Goal: Find specific page/section: Find specific page/section

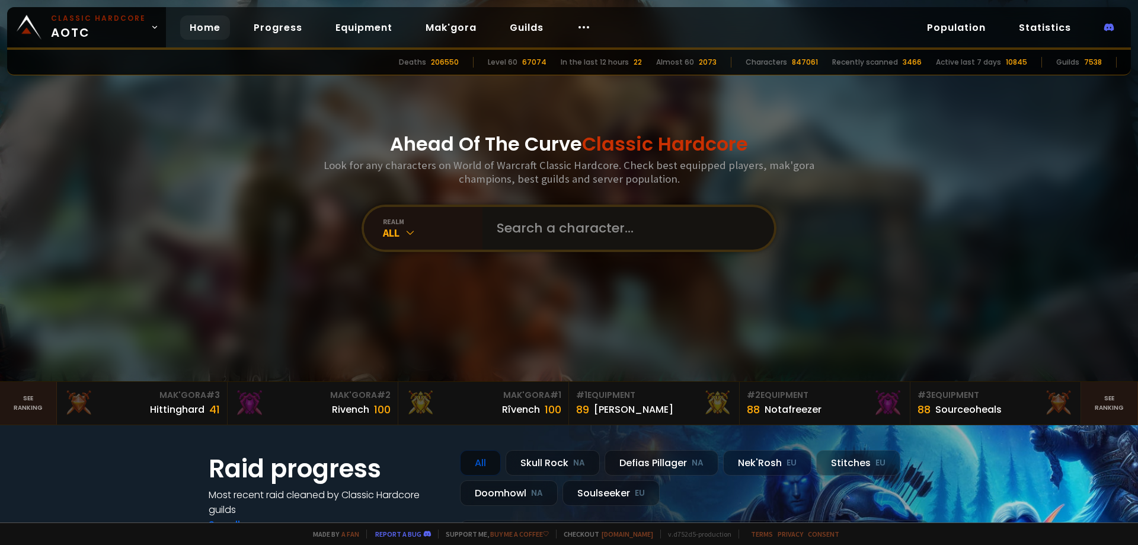
click at [545, 235] on input "text" at bounding box center [625, 228] width 270 height 43
paste input "Bezstraxarog"
type input "Bezstraxarog"
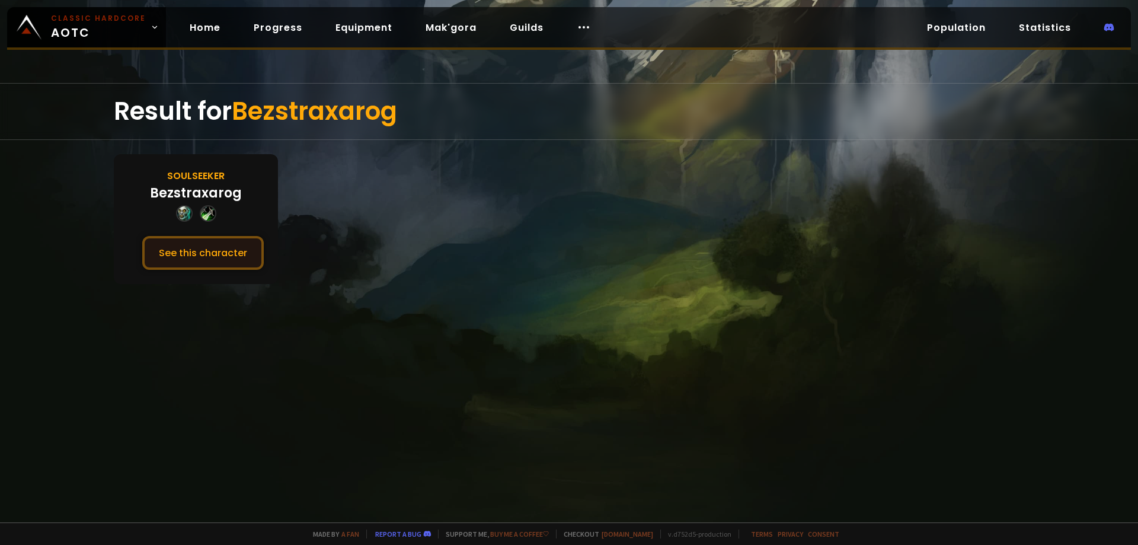
click at [228, 264] on button "See this character" at bounding box center [203, 253] width 122 height 34
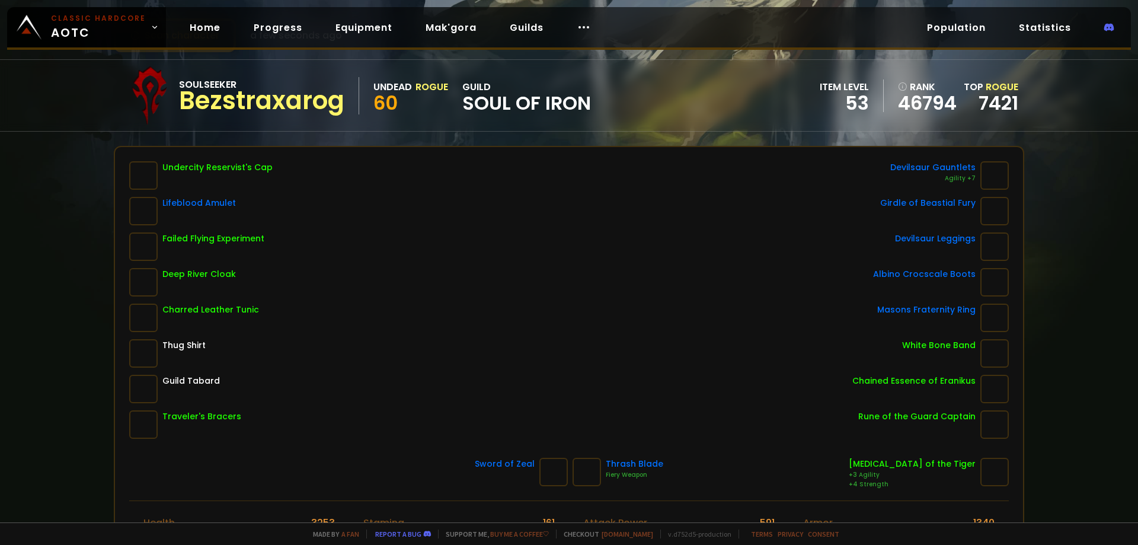
scroll to position [59, 0]
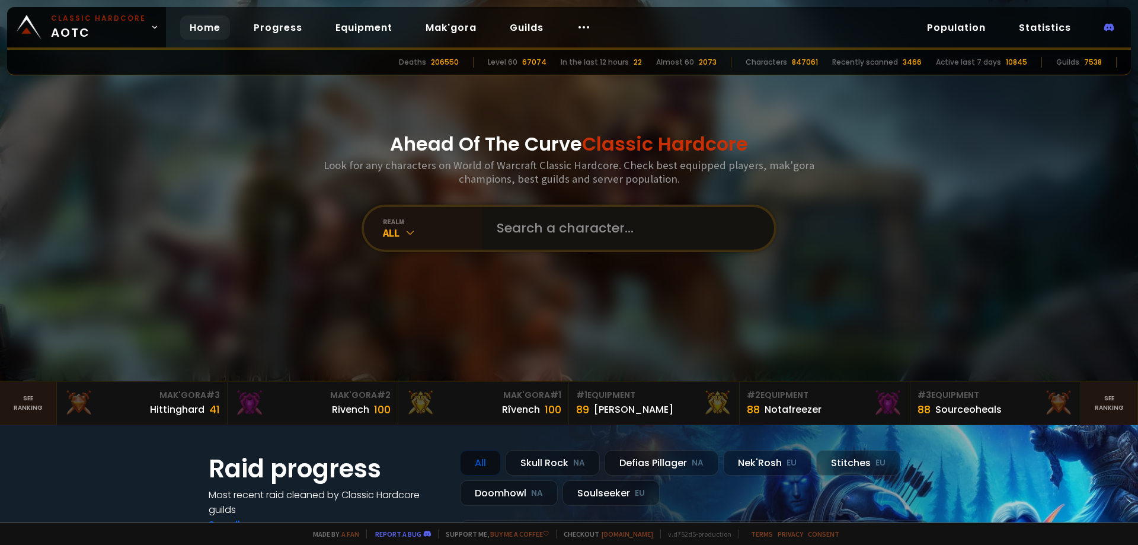
click at [522, 229] on input "text" at bounding box center [625, 228] width 270 height 43
click at [535, 231] on input "text" at bounding box center [625, 228] width 270 height 43
paste input "Windpoof"
type input "Windpoof"
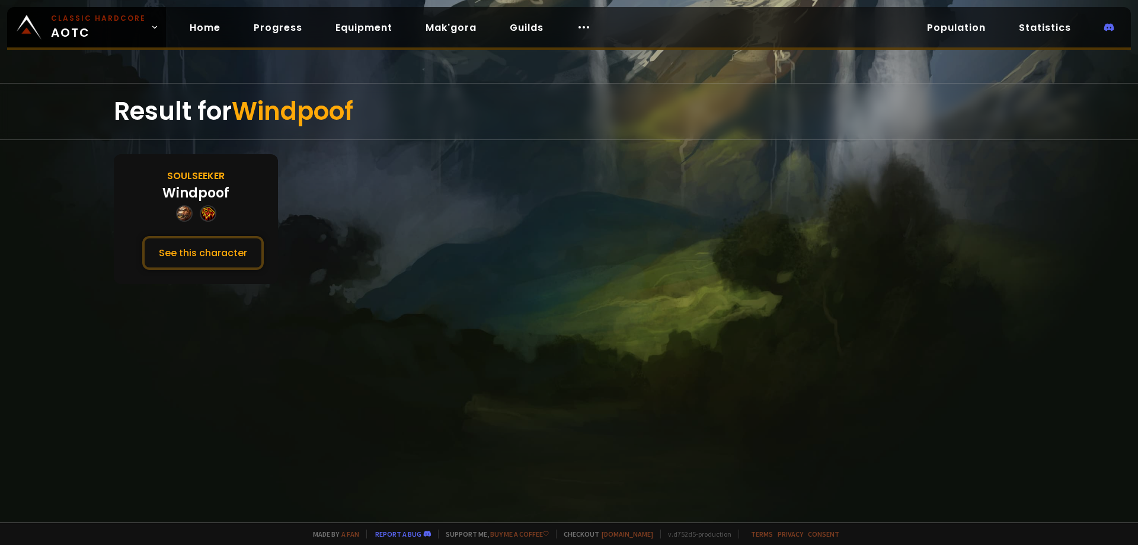
click at [263, 251] on div "Soulseeker Windpoof See this character" at bounding box center [196, 219] width 164 height 130
click at [199, 251] on button "See this character" at bounding box center [203, 253] width 122 height 34
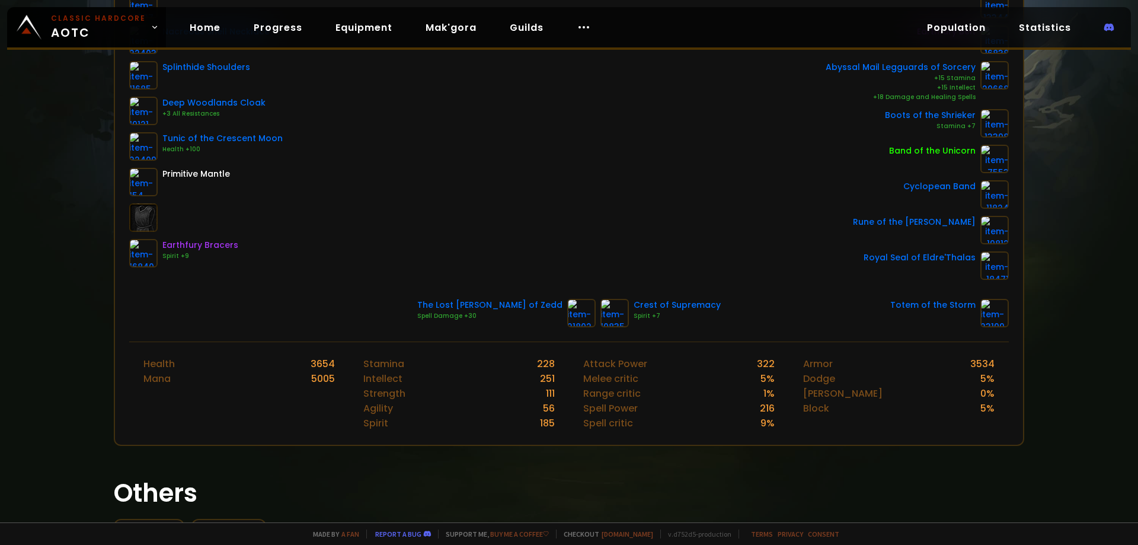
scroll to position [237, 0]
